Goal: Navigation & Orientation: Go to known website

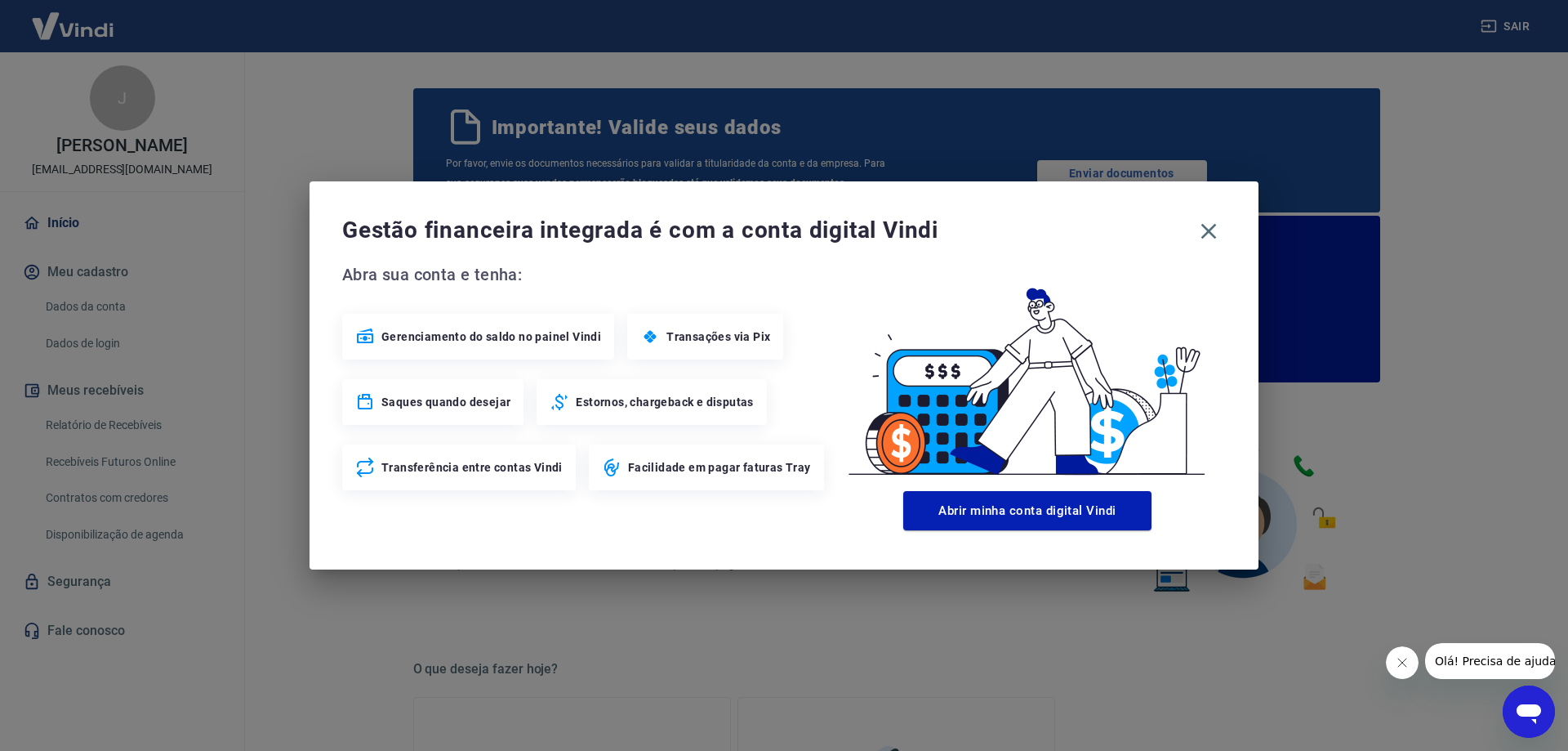
drag, startPoint x: 1214, startPoint y: 227, endPoint x: 1090, endPoint y: 334, distance: 163.8
click at [1214, 225] on icon "button" at bounding box center [1209, 231] width 16 height 16
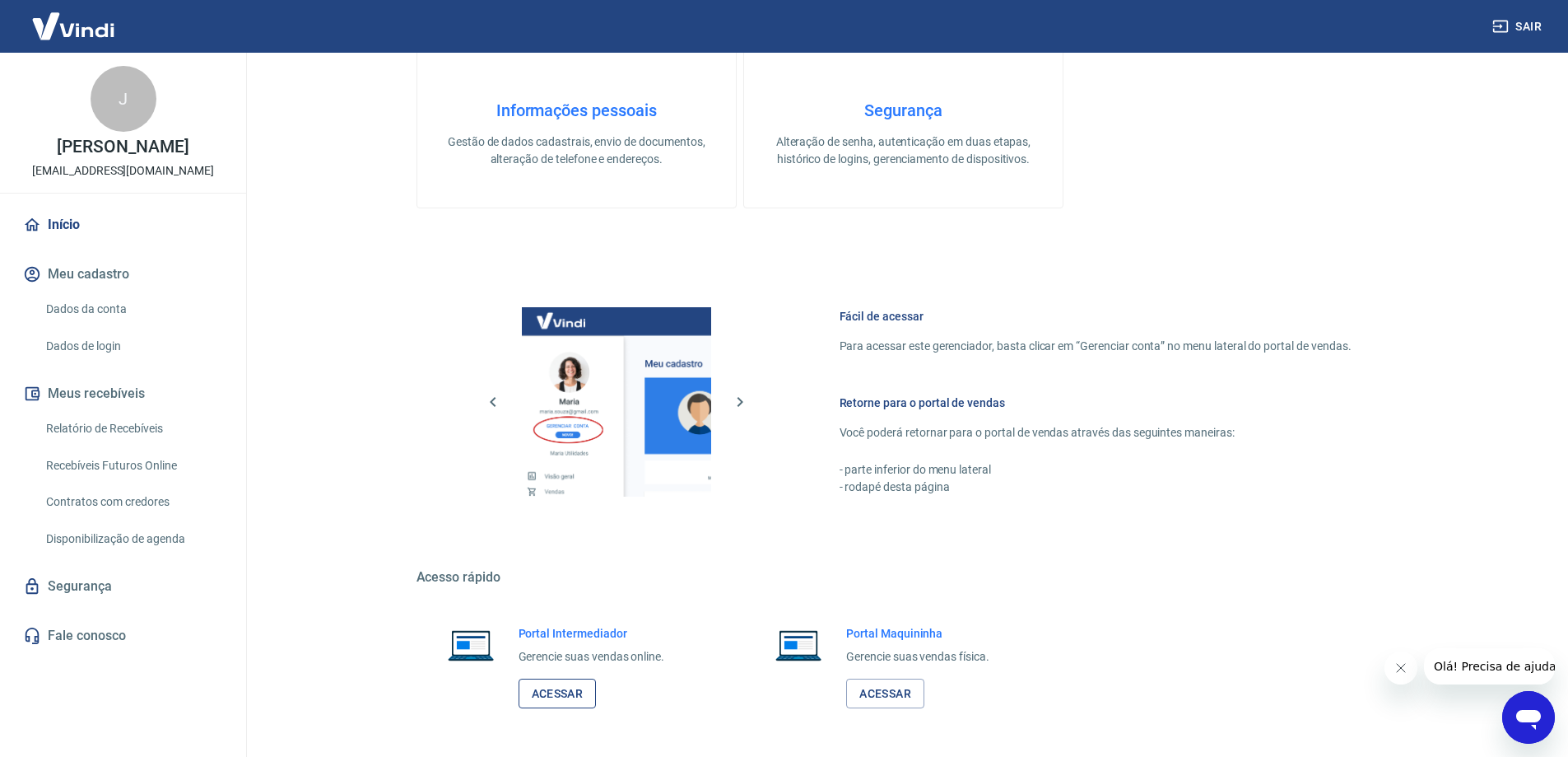
scroll to position [826, 0]
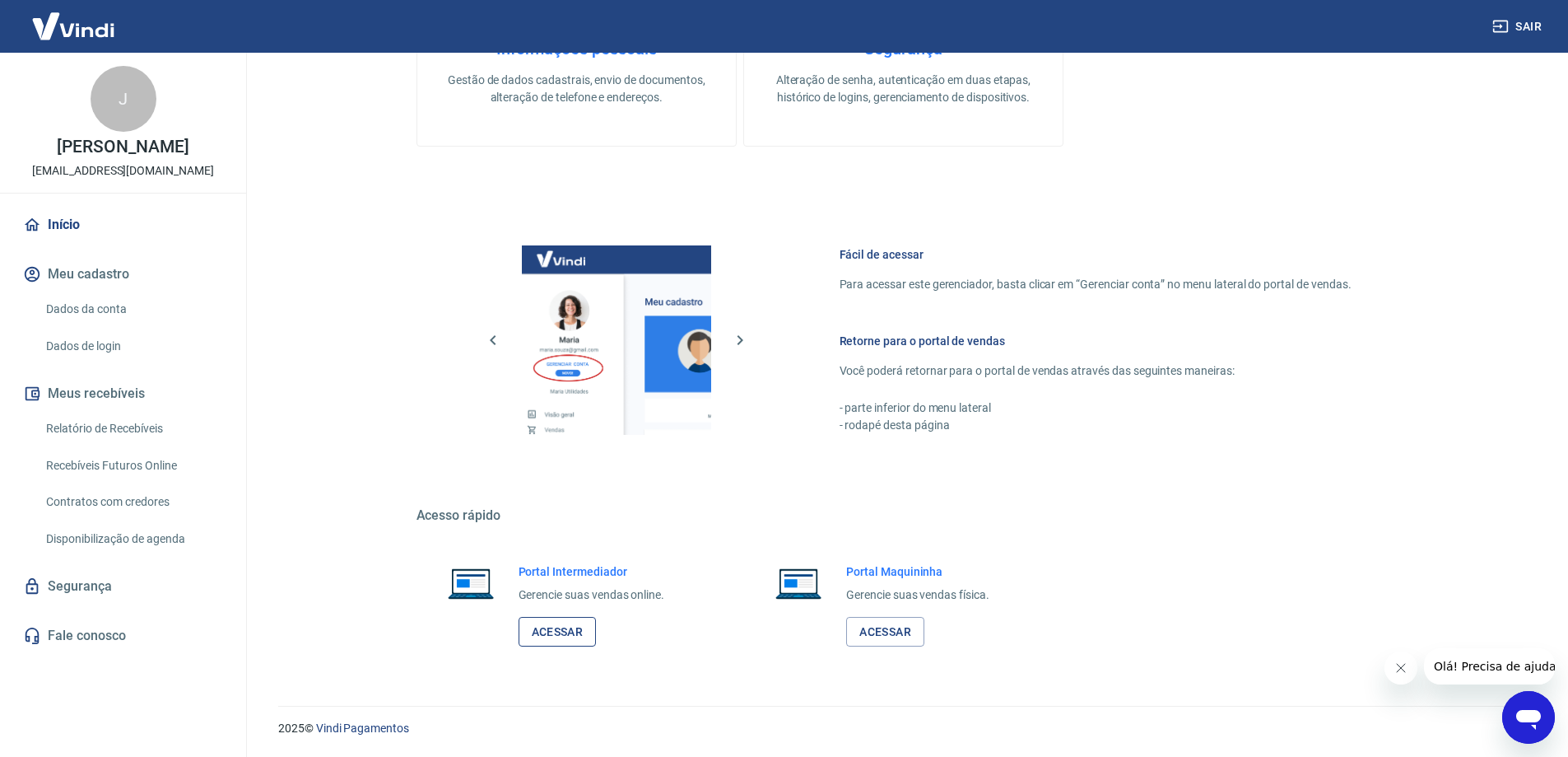
click at [543, 617] on link "Acessar" at bounding box center [557, 632] width 78 height 31
